Goal: Register for event/course

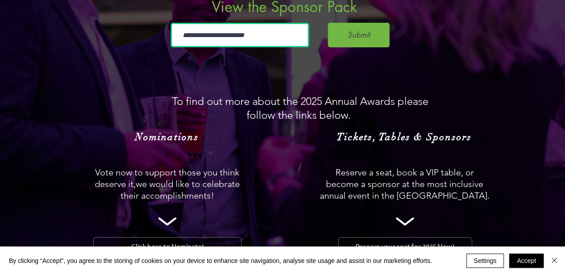
scroll to position [848, 0]
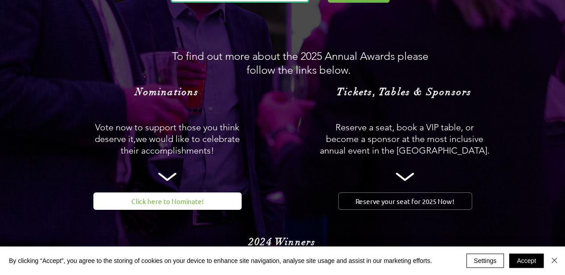
click at [177, 196] on span "Click here to Nominate!" at bounding box center [167, 200] width 72 height 9
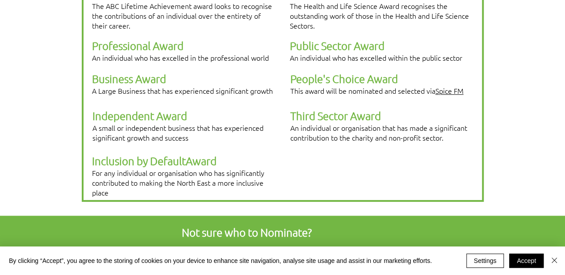
scroll to position [268, 0]
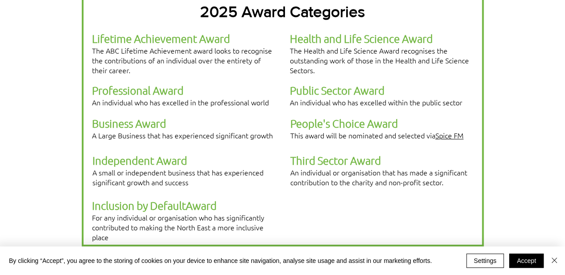
click at [165, 83] on span "Professional Award" at bounding box center [138, 89] width 92 height 13
click at [227, 98] on div at bounding box center [283, 121] width 402 height 251
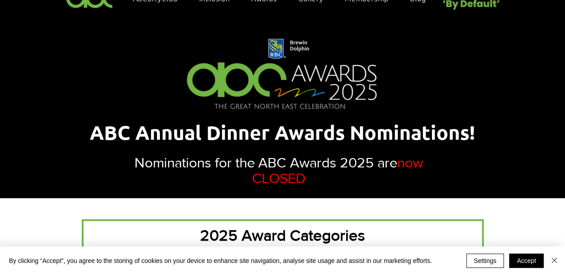
scroll to position [0, 0]
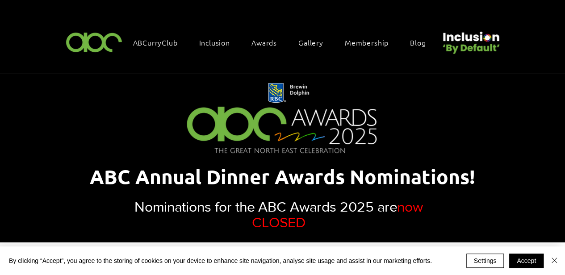
click at [107, 33] on img at bounding box center [94, 42] width 62 height 26
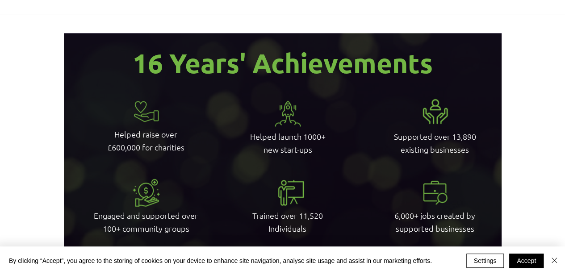
scroll to position [2321, 0]
